Goal: Transaction & Acquisition: Purchase product/service

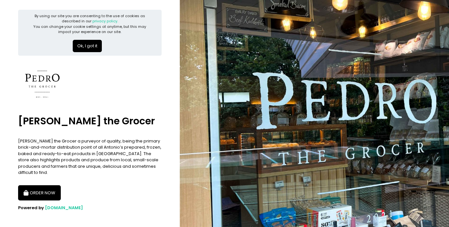
scroll to position [6, 0]
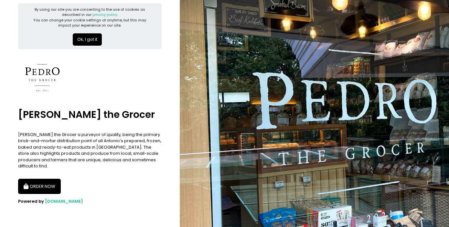
click at [47, 186] on button "ORDER NOW" at bounding box center [39, 186] width 43 height 16
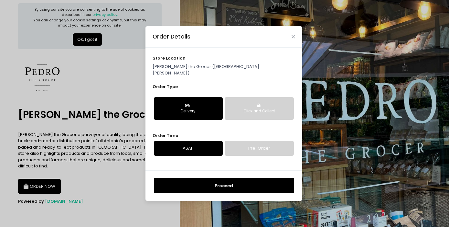
click at [218, 180] on button "Proceed" at bounding box center [224, 186] width 140 height 16
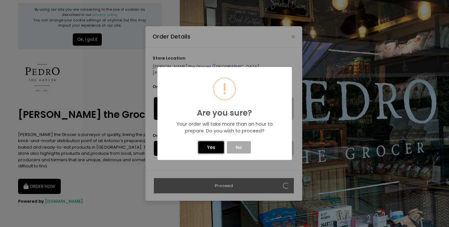
click at [215, 145] on button "Yes" at bounding box center [211, 147] width 26 height 12
